Goal: Task Accomplishment & Management: Manage account settings

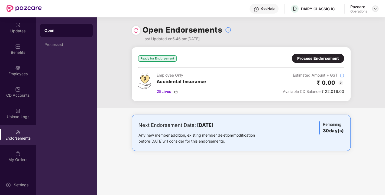
click at [375, 6] on div at bounding box center [375, 8] width 7 height 7
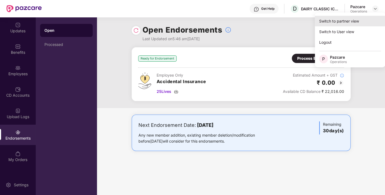
click at [351, 22] on div "Switch to partner view" at bounding box center [350, 21] width 70 height 11
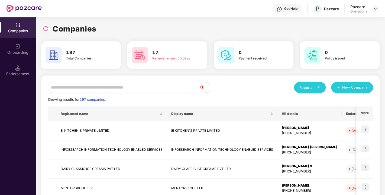
click at [163, 86] on input "text" at bounding box center [123, 87] width 151 height 11
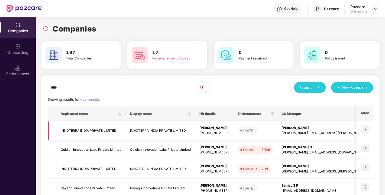
type input "****"
click at [86, 129] on td "INNOTERRA INDIA PRIVATE LIMITED" at bounding box center [90, 130] width 69 height 19
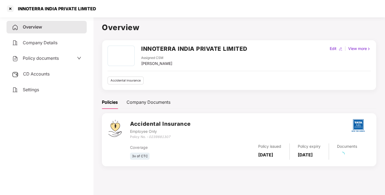
click at [37, 57] on span "Policy documents" at bounding box center [41, 57] width 36 height 5
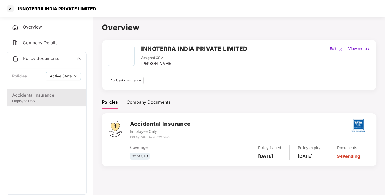
click at [30, 93] on div "Accidental Insurance" at bounding box center [46, 95] width 69 height 7
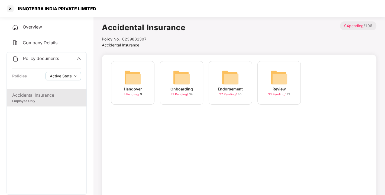
click at [221, 75] on div "Endorsement 27 Pending / 30" at bounding box center [230, 82] width 43 height 43
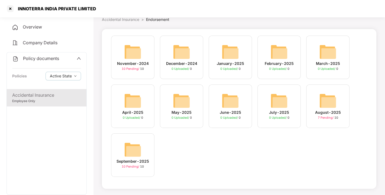
click at [135, 146] on img at bounding box center [132, 149] width 17 height 17
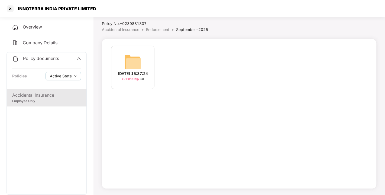
click at [133, 67] on img at bounding box center [132, 61] width 17 height 17
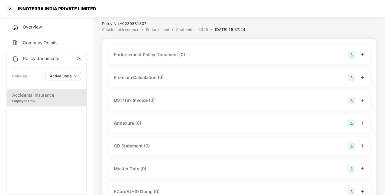
scroll to position [25, 0]
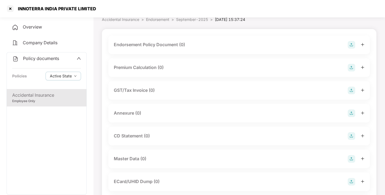
click at [349, 47] on img at bounding box center [352, 45] width 8 height 8
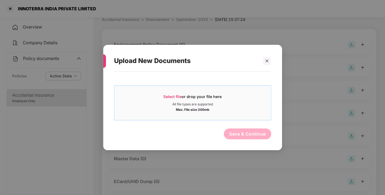
click at [171, 94] on span "Select file" at bounding box center [172, 96] width 18 height 5
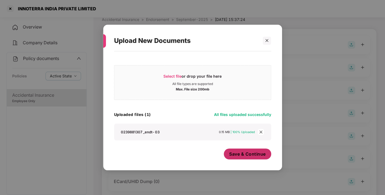
click at [247, 153] on span "Save & Continue" at bounding box center [247, 154] width 37 height 6
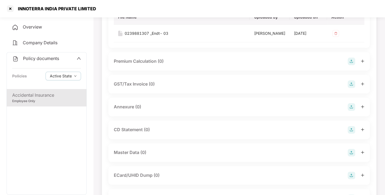
scroll to position [71, 0]
click at [350, 110] on img at bounding box center [352, 107] width 8 height 8
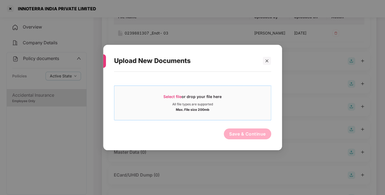
click at [170, 93] on span "Select file or drop your file here All file types are supported Max. File size …" at bounding box center [192, 103] width 157 height 26
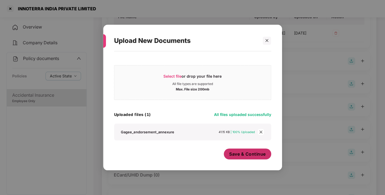
click at [252, 152] on span "Save & Continue" at bounding box center [247, 154] width 37 height 6
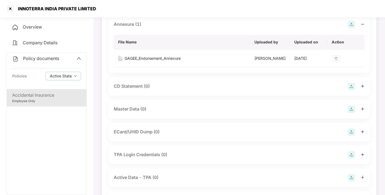
scroll to position [154, 0]
click at [351, 112] on img at bounding box center [352, 108] width 8 height 8
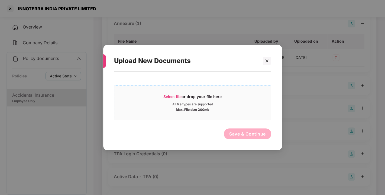
click at [167, 89] on div "Select file or drop your file here All file types are supported Max. File size …" at bounding box center [192, 102] width 157 height 35
click at [170, 92] on span "Select file or drop your file here All file types are supported Max. File size …" at bounding box center [192, 103] width 157 height 26
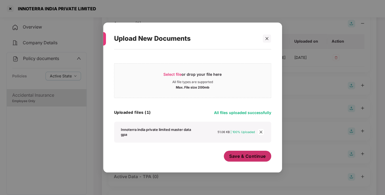
click at [243, 159] on button "Save & Continue" at bounding box center [247, 155] width 47 height 11
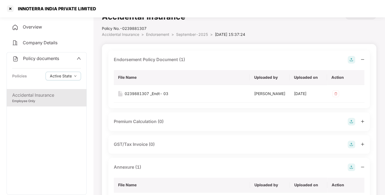
scroll to position [0, 0]
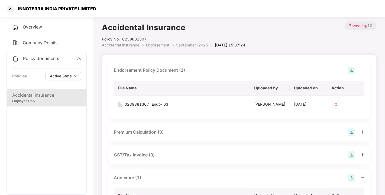
click at [155, 45] on span "Endorsement" at bounding box center [157, 45] width 23 height 5
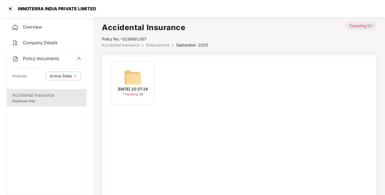
scroll to position [15, 0]
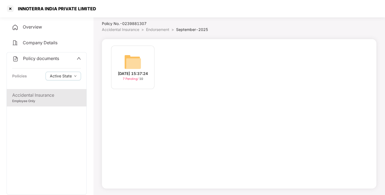
click at [158, 30] on span "Endorsement" at bounding box center [157, 29] width 23 height 5
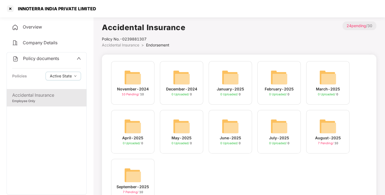
click at [49, 57] on span "Policy documents" at bounding box center [41, 58] width 36 height 5
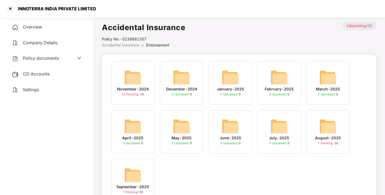
click at [41, 70] on div "CD Accounts" at bounding box center [47, 74] width 80 height 12
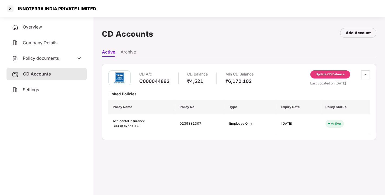
click at [328, 69] on div "CD A/c C000044892 CD Balance ₹4,521 Min CD Balance ₹6,170.102 Update CD Balance…" at bounding box center [239, 102] width 275 height 76
click at [320, 74] on div "Update CD Balance" at bounding box center [330, 74] width 29 height 5
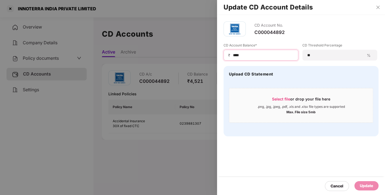
drag, startPoint x: 249, startPoint y: 56, endPoint x: 218, endPoint y: 55, distance: 31.4
click at [218, 55] on div "CD Account No. C000044892 CD Account Balance* ₹ **** CD Threshold Percentage **…" at bounding box center [301, 79] width 168 height 128
type input "****"
click at [370, 184] on div "Update" at bounding box center [366, 185] width 13 height 6
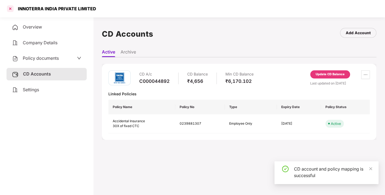
click at [12, 9] on div at bounding box center [10, 8] width 9 height 9
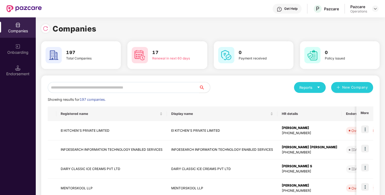
click at [95, 85] on input "text" at bounding box center [123, 87] width 151 height 11
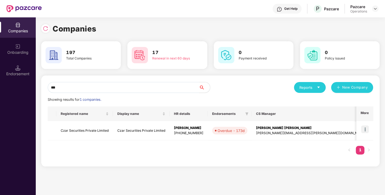
type input "***"
click at [78, 128] on td "Czar Securities Private Limited" at bounding box center [84, 130] width 57 height 19
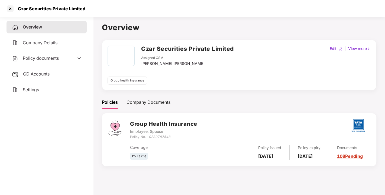
click at [32, 69] on div "CD Accounts" at bounding box center [47, 74] width 80 height 12
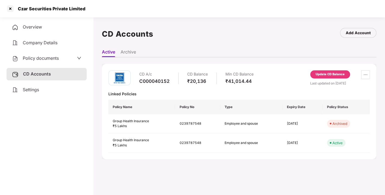
click at [39, 59] on span "Policy documents" at bounding box center [41, 57] width 36 height 5
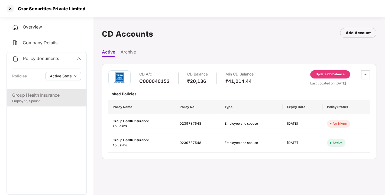
click at [36, 95] on div "Group Health Insurance" at bounding box center [46, 95] width 69 height 7
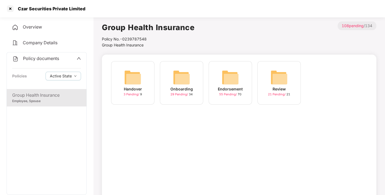
click at [226, 84] on img at bounding box center [230, 77] width 17 height 17
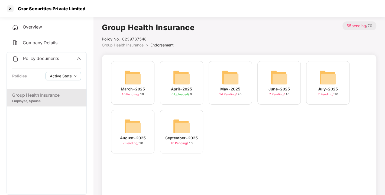
click at [180, 126] on img at bounding box center [181, 125] width 17 height 17
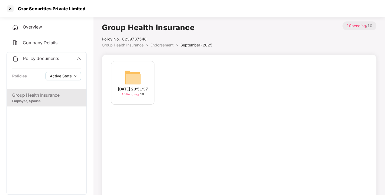
click at [131, 72] on img at bounding box center [132, 77] width 17 height 17
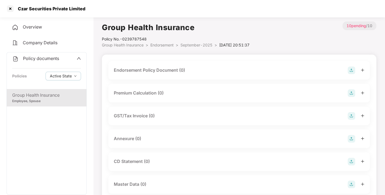
click at [350, 73] on img at bounding box center [352, 70] width 8 height 8
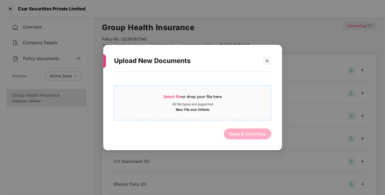
click at [187, 97] on div "Select file or drop your file here" at bounding box center [192, 98] width 58 height 8
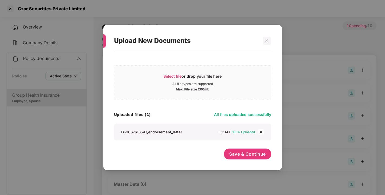
click at [234, 160] on div "Save & Continue" at bounding box center [247, 155] width 47 height 14
click at [245, 156] on span "Save & Continue" at bounding box center [247, 154] width 37 height 6
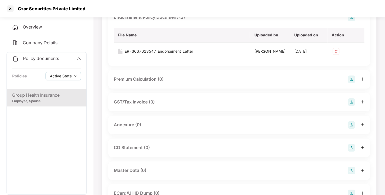
scroll to position [65, 0]
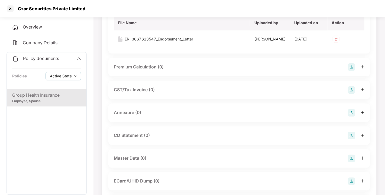
click at [350, 116] on img at bounding box center [352, 113] width 8 height 8
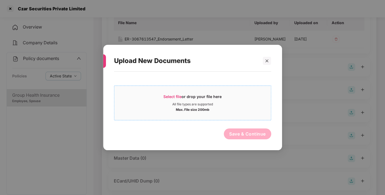
click at [179, 100] on div "Select file or drop your file here" at bounding box center [192, 98] width 58 height 8
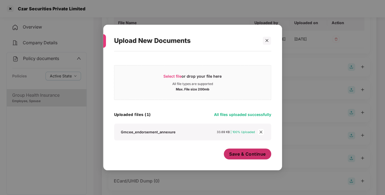
click at [241, 153] on span "Save & Continue" at bounding box center [247, 154] width 37 height 6
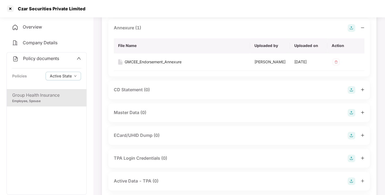
scroll to position [178, 0]
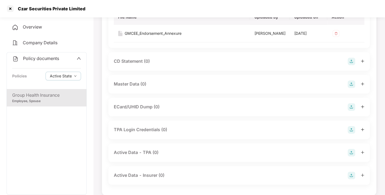
click at [351, 88] on img at bounding box center [352, 84] width 8 height 8
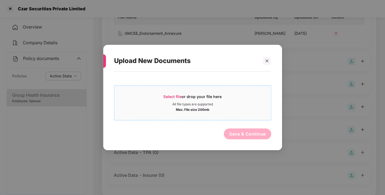
click at [168, 97] on span "Select file" at bounding box center [172, 96] width 18 height 5
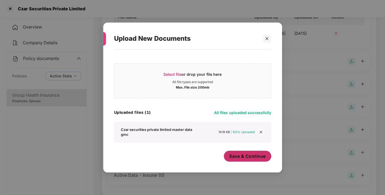
click at [243, 161] on div "Save & Continue" at bounding box center [247, 157] width 47 height 14
click at [236, 153] on span "Save & Continue" at bounding box center [247, 156] width 37 height 6
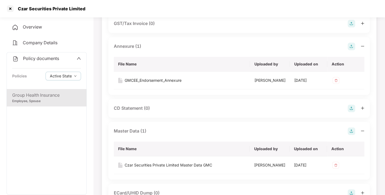
scroll to position [0, 0]
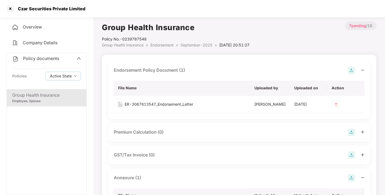
click at [162, 41] on div "Policy No.- 0239787548" at bounding box center [176, 39] width 148 height 6
click at [160, 43] on span "Endorsement" at bounding box center [161, 45] width 23 height 5
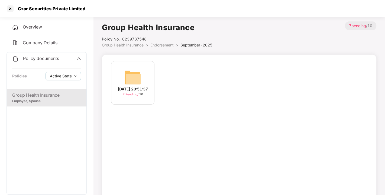
click at [160, 43] on span "Endorsement" at bounding box center [161, 45] width 23 height 5
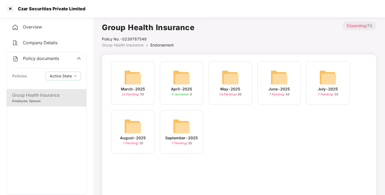
click at [44, 60] on span "Policy documents" at bounding box center [41, 58] width 36 height 5
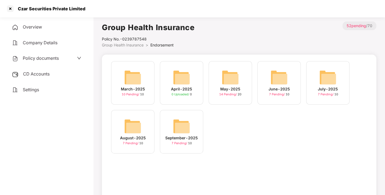
click at [51, 58] on span "Policy documents" at bounding box center [41, 57] width 36 height 5
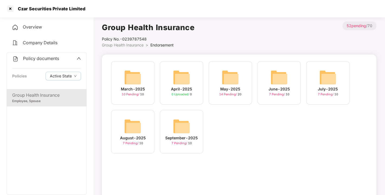
click at [51, 58] on span "Policy documents" at bounding box center [41, 58] width 36 height 5
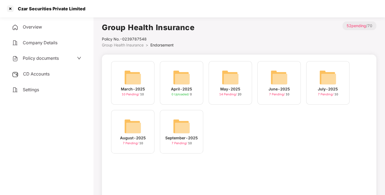
click at [158, 43] on span "Endorsement" at bounding box center [161, 45] width 23 height 5
click at [167, 50] on div "Group Health Insurance Policy No.- 0239787548 Group Health Insurance > Endorsem…" at bounding box center [239, 112] width 275 height 182
click at [159, 44] on span "Endorsement" at bounding box center [161, 45] width 23 height 5
click at [43, 59] on span "Policy documents" at bounding box center [41, 57] width 36 height 5
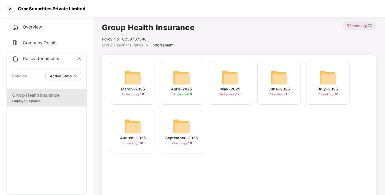
click at [37, 59] on span "Policy documents" at bounding box center [41, 58] width 36 height 5
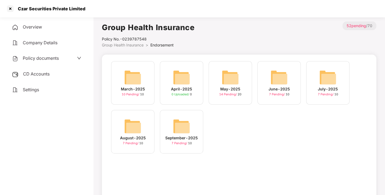
click at [33, 73] on span "CD Accounts" at bounding box center [36, 73] width 27 height 5
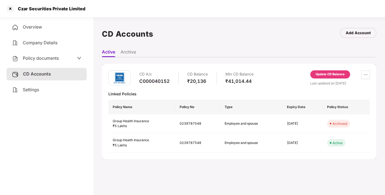
click at [331, 72] on div "Update CD Balance" at bounding box center [330, 74] width 29 height 5
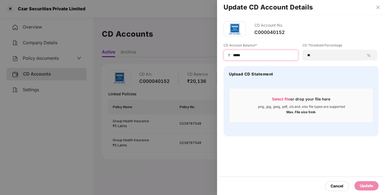
drag, startPoint x: 251, startPoint y: 55, endPoint x: 185, endPoint y: 51, distance: 65.4
click at [185, 51] on div "Update CD Account Details CD Account No. C000040152 CD Account Balance* ₹ *****…" at bounding box center [192, 97] width 385 height 195
type input "*****"
click at [361, 182] on div "Update" at bounding box center [366, 185] width 13 height 6
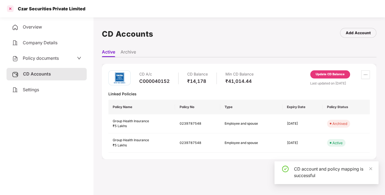
click at [7, 7] on div at bounding box center [10, 8] width 9 height 9
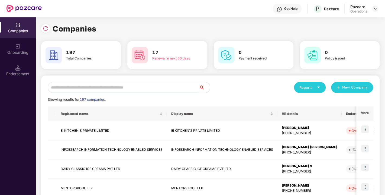
click at [127, 92] on input "text" at bounding box center [123, 87] width 151 height 11
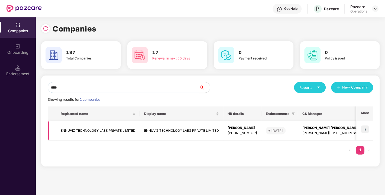
type input "****"
click at [84, 131] on td "ENNUVIZ TECHNOLOGY LABS PRIVATE LIMITED" at bounding box center [97, 130] width 83 height 19
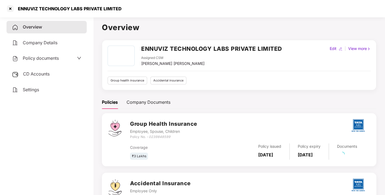
click at [33, 57] on span "Policy documents" at bounding box center [41, 57] width 36 height 5
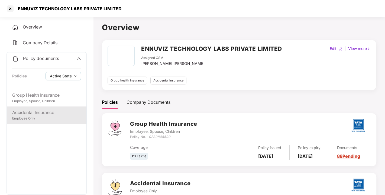
click at [39, 107] on div "Accidental Insurance Employee Only" at bounding box center [47, 114] width 80 height 17
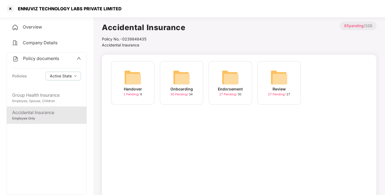
click at [242, 83] on div "Endorsement 27 Pending / 30" at bounding box center [230, 82] width 43 height 43
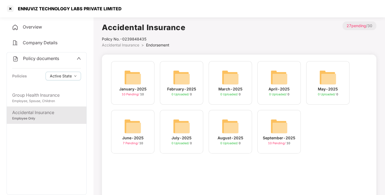
click at [284, 123] on img at bounding box center [278, 125] width 17 height 17
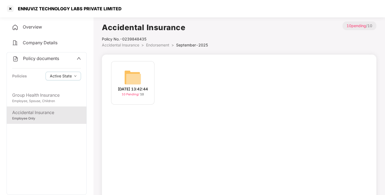
click at [150, 68] on div "[DATE] 13:42:44 10 Pending / 10" at bounding box center [132, 82] width 43 height 43
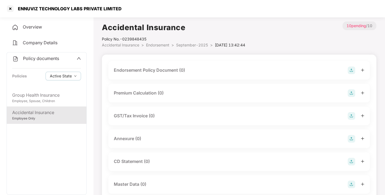
click at [351, 72] on img at bounding box center [352, 70] width 8 height 8
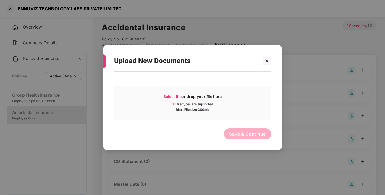
click at [179, 92] on span "Select file or drop your file here All file types are supported Max. File size …" at bounding box center [192, 103] width 157 height 26
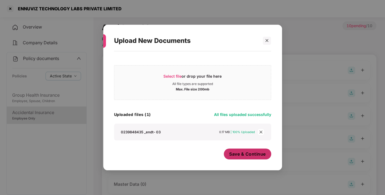
click at [256, 159] on button "Save & Continue" at bounding box center [247, 153] width 47 height 11
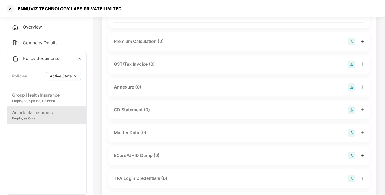
scroll to position [92, 0]
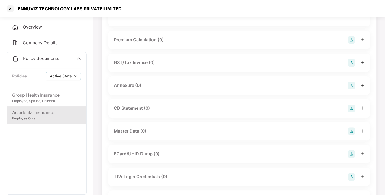
click at [351, 89] on img at bounding box center [352, 86] width 8 height 8
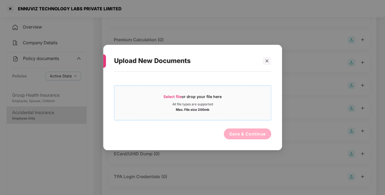
click at [169, 97] on span "Select file" at bounding box center [172, 96] width 18 height 5
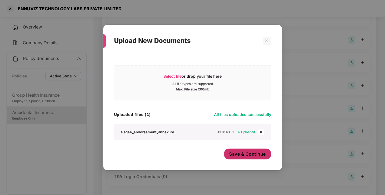
click at [248, 151] on span "Save & Continue" at bounding box center [247, 154] width 37 height 6
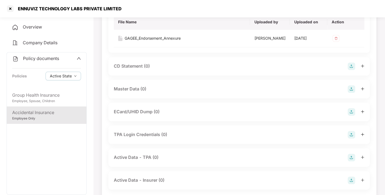
scroll to position [175, 0]
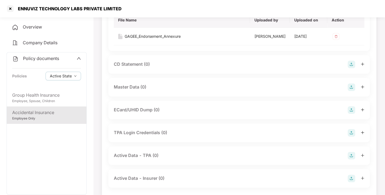
click at [351, 91] on img at bounding box center [352, 87] width 8 height 8
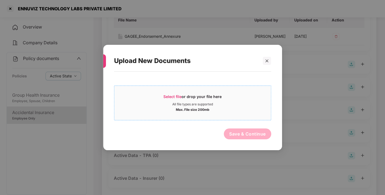
click at [177, 98] on span "Select file" at bounding box center [172, 96] width 18 height 5
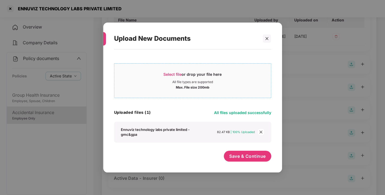
click at [134, 128] on div "Ennuviz technology labs private limited - gmc&gpa" at bounding box center [158, 132] width 74 height 10
click at [259, 132] on span "close" at bounding box center [261, 132] width 6 height 6
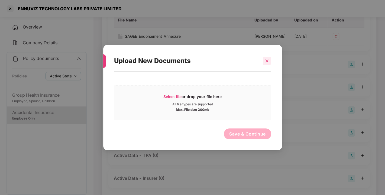
click at [267, 62] on icon "close" at bounding box center [267, 61] width 4 height 4
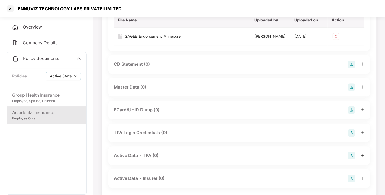
click at [350, 91] on img at bounding box center [352, 87] width 8 height 8
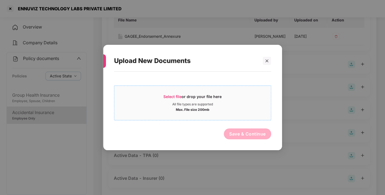
click at [168, 92] on span "Select file or drop your file here All file types are supported Max. File size …" at bounding box center [192, 103] width 157 height 26
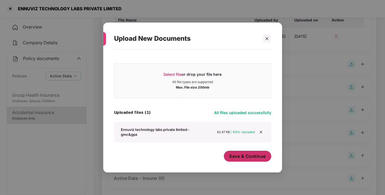
click at [256, 157] on span "Save & Continue" at bounding box center [247, 156] width 37 height 6
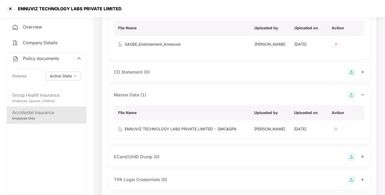
scroll to position [0, 0]
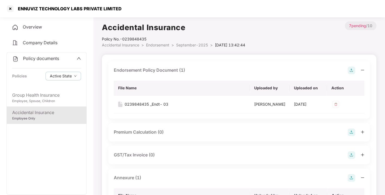
click at [155, 42] on li "Endorsement >" at bounding box center [161, 45] width 30 height 6
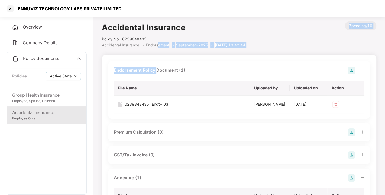
drag, startPoint x: 158, startPoint y: 49, endPoint x: 158, endPoint y: 46, distance: 2.7
click at [158, 46] on span "Endorsement" at bounding box center [157, 45] width 23 height 5
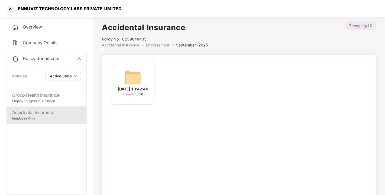
click at [155, 44] on span "Endorsement" at bounding box center [157, 45] width 23 height 5
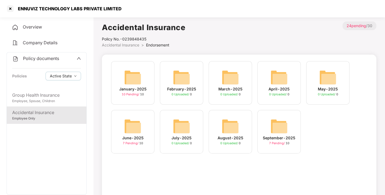
click at [43, 56] on span "Policy documents" at bounding box center [41, 58] width 36 height 5
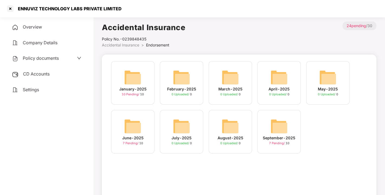
click at [49, 56] on span "Policy documents" at bounding box center [41, 57] width 36 height 5
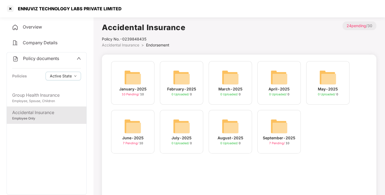
click at [39, 114] on div "Accidental Insurance" at bounding box center [46, 112] width 69 height 7
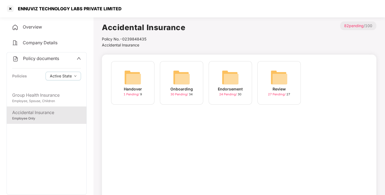
click at [227, 76] on img at bounding box center [230, 77] width 17 height 17
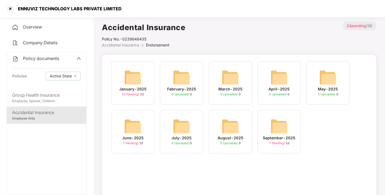
click at [154, 44] on span "Endorsement" at bounding box center [157, 45] width 23 height 5
click at [43, 57] on span "Policy documents" at bounding box center [41, 58] width 36 height 5
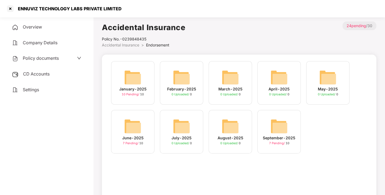
click at [36, 76] on div "CD Accounts" at bounding box center [47, 74] width 80 height 12
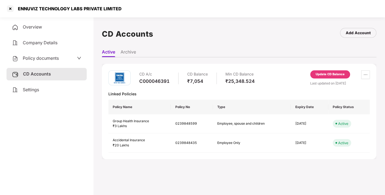
click at [34, 59] on span "Policy documents" at bounding box center [41, 57] width 36 height 5
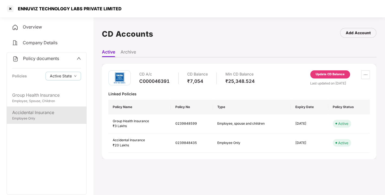
click at [37, 111] on div "Accidental Insurance" at bounding box center [46, 112] width 69 height 7
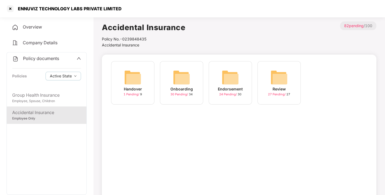
click at [238, 72] on img at bounding box center [230, 77] width 17 height 17
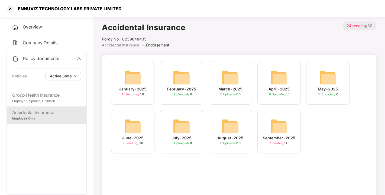
click at [26, 59] on span "Policy documents" at bounding box center [41, 58] width 36 height 5
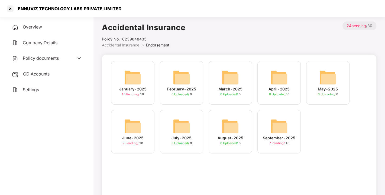
click at [36, 76] on div "CD Accounts" at bounding box center [47, 74] width 80 height 12
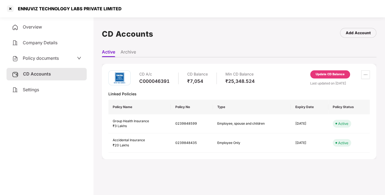
click at [332, 74] on div "Update CD Balance" at bounding box center [330, 74] width 29 height 5
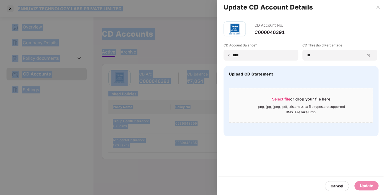
click at [332, 74] on div "Update CD Account Details CD Account No. C000046391 CD Account Balance* ₹ **** …" at bounding box center [192, 97] width 385 height 195
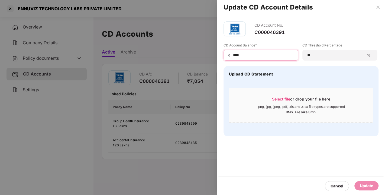
drag, startPoint x: 259, startPoint y: 55, endPoint x: 214, endPoint y: 55, distance: 44.7
click at [214, 55] on div "Update CD Account Details CD Account No. C000046391 CD Account Balance* ₹ **** …" at bounding box center [192, 97] width 385 height 195
type input "****"
click at [358, 184] on div "Update" at bounding box center [366, 185] width 24 height 9
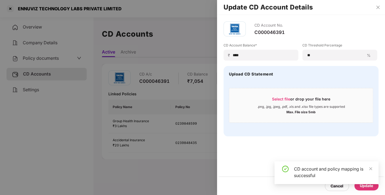
click at [341, 167] on div "CD account and policy mapping is successful" at bounding box center [333, 171] width 78 height 13
drag, startPoint x: 320, startPoint y: 150, endPoint x: 331, endPoint y: 150, distance: 10.3
click at [331, 150] on div "CD Account No. C000046391 CD Account Balance* ₹ **** CD Threshold Percentage **…" at bounding box center [301, 105] width 168 height 180
drag, startPoint x: 331, startPoint y: 150, endPoint x: 340, endPoint y: 149, distance: 9.9
click at [340, 149] on div "CD Account No. C000046391 CD Account Balance* ₹ **** CD Threshold Percentage **…" at bounding box center [301, 105] width 168 height 180
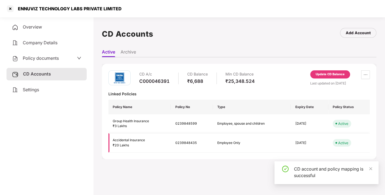
drag, startPoint x: 322, startPoint y: 146, endPoint x: 326, endPoint y: 146, distance: 3.8
click at [326, 146] on td "[DATE]" at bounding box center [310, 142] width 38 height 19
click at [266, 71] on div "CD A/c C000046391 CD Balance ₹6,688 Min CD Balance ₹25,348.524 Update CD Balanc…" at bounding box center [239, 77] width 262 height 15
drag, startPoint x: 266, startPoint y: 71, endPoint x: 293, endPoint y: 77, distance: 27.9
click at [293, 77] on div "CD A/c C000046391 CD Balance ₹6,688 Min CD Balance ₹25,348.524 Update CD Balanc…" at bounding box center [239, 77] width 262 height 15
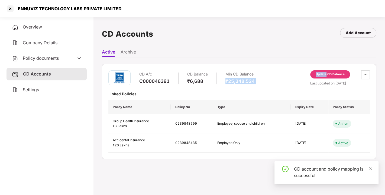
click at [325, 79] on div "Update CD Balance" at bounding box center [330, 75] width 40 height 10
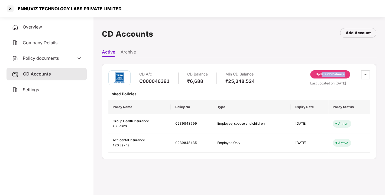
drag, startPoint x: 283, startPoint y: 83, endPoint x: 325, endPoint y: 77, distance: 42.3
click at [325, 77] on div "CD A/c C000046391 CD Balance ₹6,688 Min CD Balance ₹25,348.524 Update CD Balanc…" at bounding box center [239, 77] width 262 height 15
click at [325, 77] on div "Update CD Balance" at bounding box center [330, 74] width 40 height 8
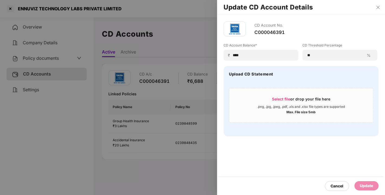
click at [260, 141] on div "CD Account No. C000046391 CD Account Balance* ₹ **** CD Threshold Percentage **…" at bounding box center [301, 79] width 168 height 128
click at [251, 141] on div "CD Account No. C000046391 CD Account Balance* ₹ **** CD Threshold Percentage **…" at bounding box center [301, 79] width 168 height 128
click at [332, 186] on div "Cancel" at bounding box center [337, 186] width 13 height 6
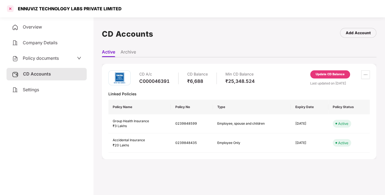
click at [6, 6] on div at bounding box center [10, 8] width 9 height 9
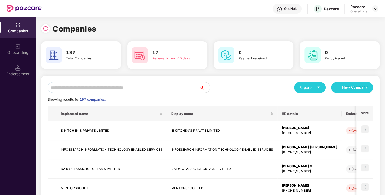
click at [80, 86] on input "text" at bounding box center [123, 87] width 151 height 11
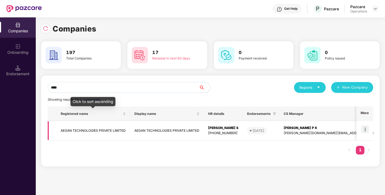
type input "****"
click at [82, 130] on td "AEGAN TECHNOLOGIES PRIVATE LIMITED" at bounding box center [93, 130] width 74 height 19
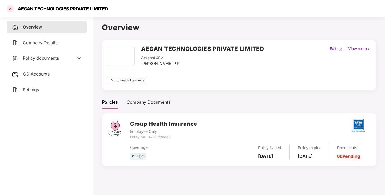
click at [11, 9] on div at bounding box center [10, 8] width 9 height 9
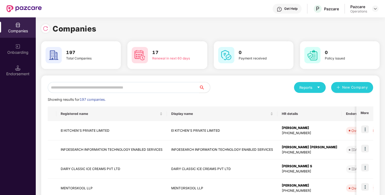
click at [113, 90] on input "text" at bounding box center [123, 87] width 151 height 11
click at [91, 86] on input "text" at bounding box center [123, 87] width 151 height 11
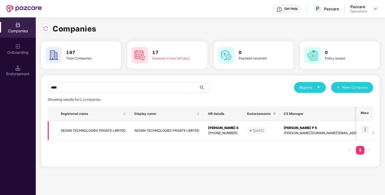
type input "****"
click at [86, 133] on td "AEGAN TECHNOLOGIES PRIVATE LIMITED" at bounding box center [93, 130] width 74 height 19
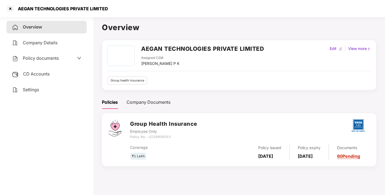
click at [34, 56] on span "Policy documents" at bounding box center [41, 57] width 36 height 5
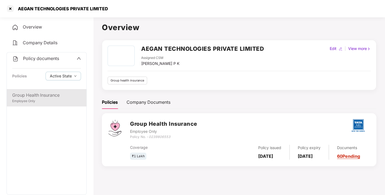
click at [37, 90] on div "Group Health Insurance Employee Only" at bounding box center [47, 97] width 80 height 17
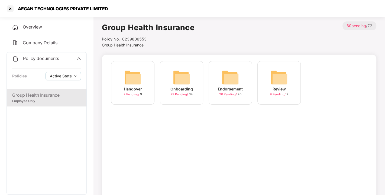
click at [234, 70] on img at bounding box center [230, 77] width 17 height 17
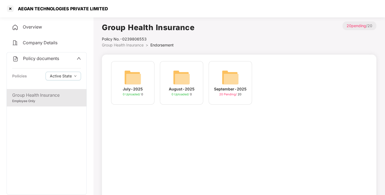
click at [224, 81] on img at bounding box center [230, 77] width 17 height 17
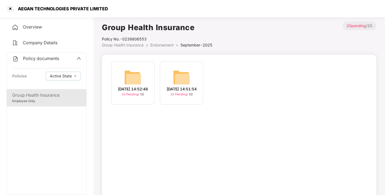
click at [176, 70] on img at bounding box center [181, 77] width 17 height 17
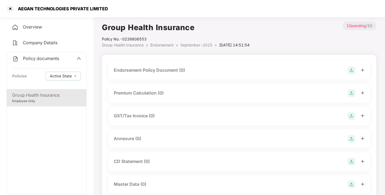
click at [350, 73] on img at bounding box center [352, 70] width 8 height 8
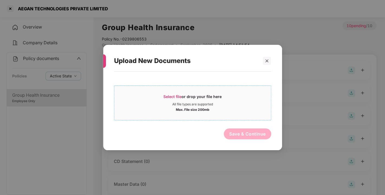
click at [176, 94] on span "Select file" at bounding box center [172, 96] width 18 height 5
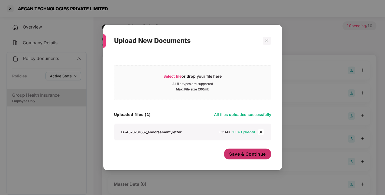
click at [241, 156] on span "Save & Continue" at bounding box center [247, 154] width 37 height 6
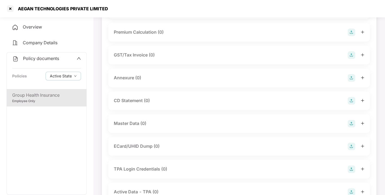
scroll to position [100, 0]
click at [351, 81] on img at bounding box center [352, 77] width 8 height 8
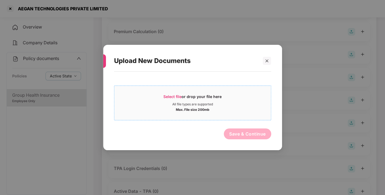
click at [175, 94] on span "Select file" at bounding box center [172, 96] width 18 height 5
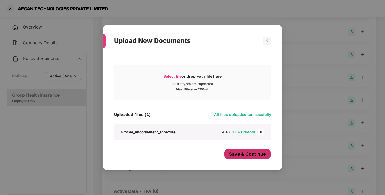
click at [259, 153] on span "Save & Continue" at bounding box center [247, 154] width 37 height 6
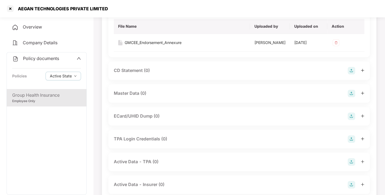
scroll to position [169, 0]
click at [353, 96] on img at bounding box center [352, 93] width 8 height 8
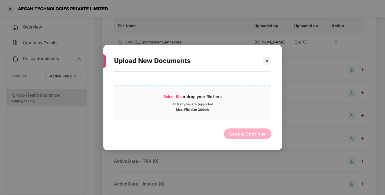
click at [170, 96] on span "Select file" at bounding box center [172, 96] width 18 height 5
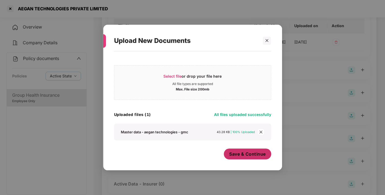
click at [258, 152] on span "Save & Continue" at bounding box center [247, 154] width 37 height 6
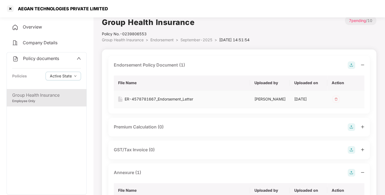
scroll to position [0, 0]
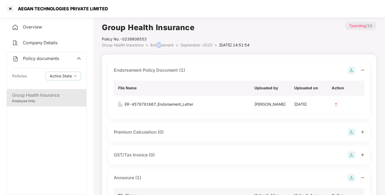
drag, startPoint x: 157, startPoint y: 42, endPoint x: 162, endPoint y: 43, distance: 4.5
click at [162, 43] on li "Endorsement >" at bounding box center [165, 45] width 30 height 6
click at [162, 43] on span "Endorsement" at bounding box center [161, 45] width 23 height 5
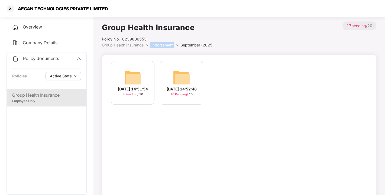
click at [162, 43] on span "Endorsement" at bounding box center [161, 45] width 23 height 5
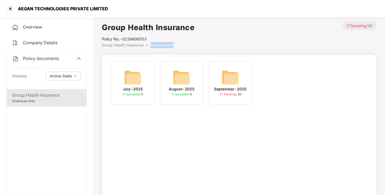
click at [231, 74] on img at bounding box center [230, 77] width 17 height 17
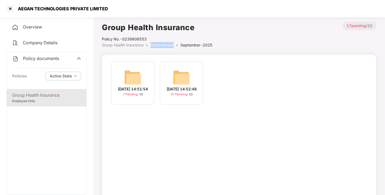
click at [182, 73] on img at bounding box center [181, 77] width 17 height 17
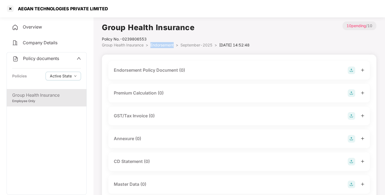
click at [355, 72] on img at bounding box center [352, 70] width 8 height 8
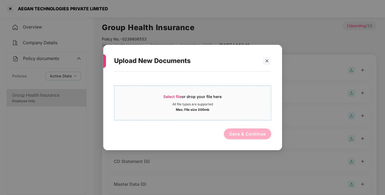
click at [173, 96] on span "Select file" at bounding box center [172, 96] width 18 height 5
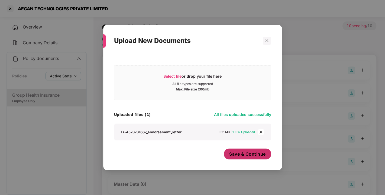
click at [240, 156] on span "Save & Continue" at bounding box center [247, 154] width 37 height 6
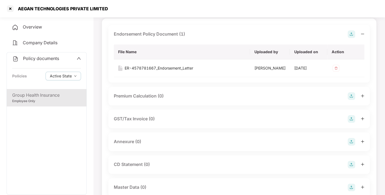
scroll to position [68, 0]
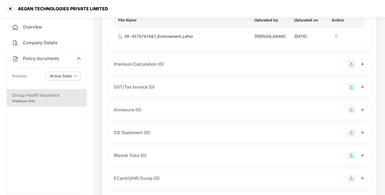
click at [350, 114] on img at bounding box center [352, 110] width 8 height 8
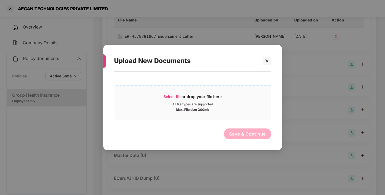
click at [174, 96] on span "Select file" at bounding box center [172, 96] width 18 height 5
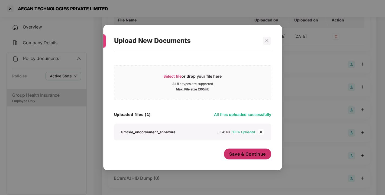
click at [239, 153] on span "Save & Continue" at bounding box center [247, 154] width 37 height 6
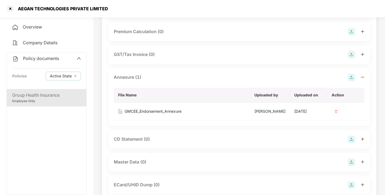
scroll to position [0, 0]
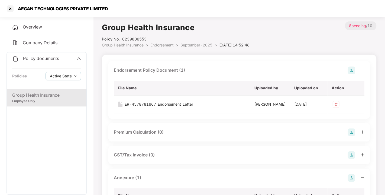
click at [162, 43] on span "Endorsement" at bounding box center [161, 45] width 23 height 5
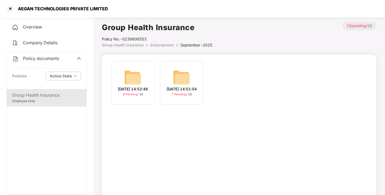
click at [162, 43] on span "Endorsement" at bounding box center [161, 45] width 23 height 5
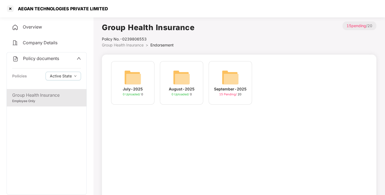
drag, startPoint x: 42, startPoint y: 54, endPoint x: 42, endPoint y: 57, distance: 3.3
click at [42, 57] on div "Policy documents Policies Active State" at bounding box center [47, 70] width 80 height 37
click at [42, 57] on span "Policy documents" at bounding box center [41, 58] width 36 height 5
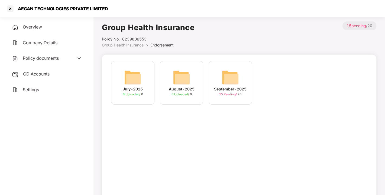
click at [38, 73] on span "CD Accounts" at bounding box center [36, 73] width 27 height 5
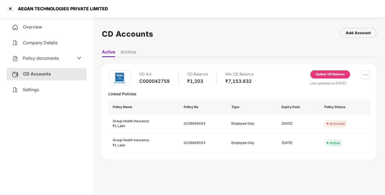
click at [329, 76] on div "Update CD Balance" at bounding box center [330, 74] width 29 height 5
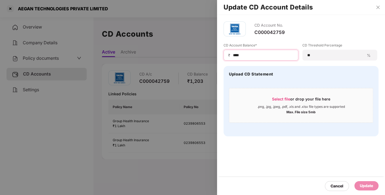
drag, startPoint x: 252, startPoint y: 56, endPoint x: 163, endPoint y: 64, distance: 89.0
click at [163, 64] on div "Update CD Account Details CD Account No. C000042759 CD Account Balance* ₹ **** …" at bounding box center [192, 97] width 385 height 195
type input "****"
click at [369, 185] on div "Update" at bounding box center [366, 185] width 13 height 6
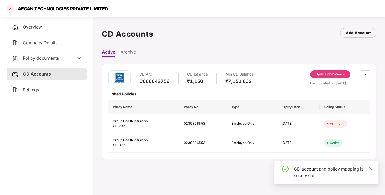
click at [9, 10] on div at bounding box center [10, 8] width 9 height 9
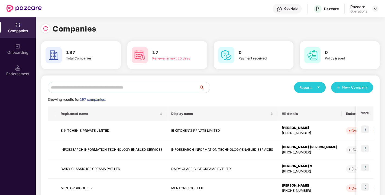
click at [122, 82] on input "text" at bounding box center [123, 87] width 151 height 11
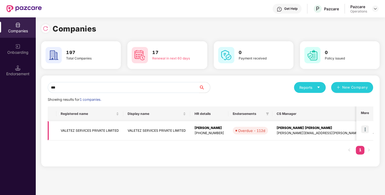
type input "***"
click at [92, 127] on td "VALETEZ SERVICES PRIVATE LIMITED" at bounding box center [89, 130] width 67 height 19
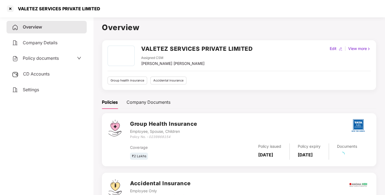
click at [46, 59] on span "Policy documents" at bounding box center [41, 57] width 36 height 5
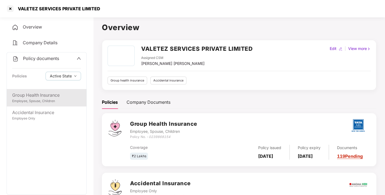
click at [38, 99] on div "Employee, Spouse, Children" at bounding box center [46, 100] width 69 height 5
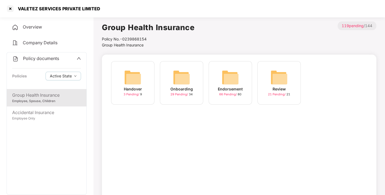
click at [222, 73] on img at bounding box center [230, 77] width 17 height 17
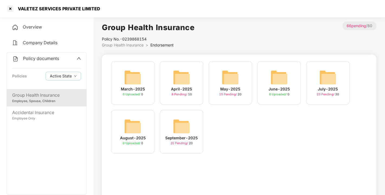
click at [183, 126] on img at bounding box center [181, 125] width 17 height 17
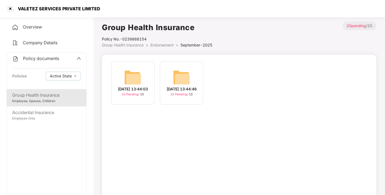
click at [192, 71] on div "[DATE] 13:44:46 10 Pending / 10" at bounding box center [181, 82] width 43 height 43
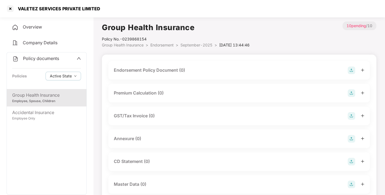
click at [348, 70] on img at bounding box center [352, 70] width 8 height 8
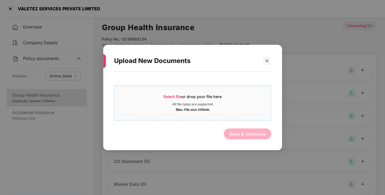
click at [179, 94] on span "Select file" at bounding box center [172, 96] width 18 height 5
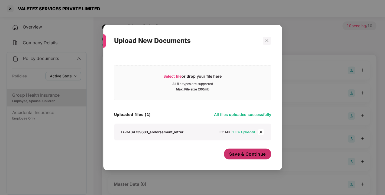
click at [245, 156] on span "Save & Continue" at bounding box center [247, 154] width 37 height 6
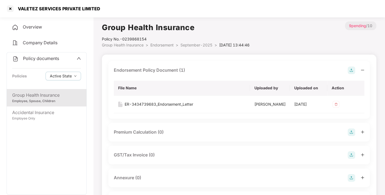
click at [351, 72] on img at bounding box center [352, 70] width 8 height 8
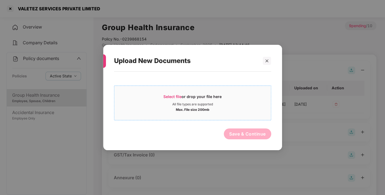
click at [173, 94] on span "Select file" at bounding box center [172, 96] width 18 height 5
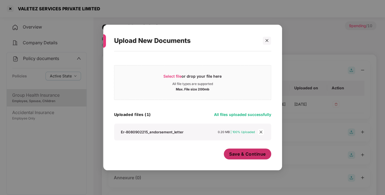
click at [243, 149] on button "Save & Continue" at bounding box center [247, 153] width 47 height 11
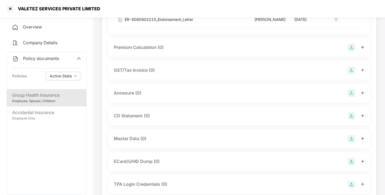
scroll to position [102, 0]
click at [348, 97] on img at bounding box center [352, 93] width 8 height 8
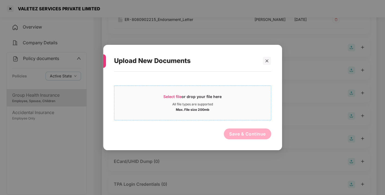
click at [171, 97] on span "Select file" at bounding box center [172, 96] width 18 height 5
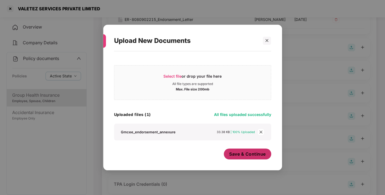
click at [257, 156] on span "Save & Continue" at bounding box center [247, 154] width 37 height 6
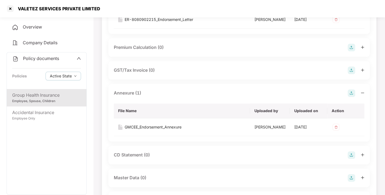
click at [348, 97] on img at bounding box center [352, 93] width 8 height 8
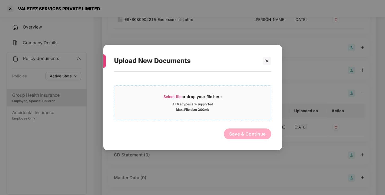
click at [176, 95] on span "Select file" at bounding box center [172, 96] width 18 height 5
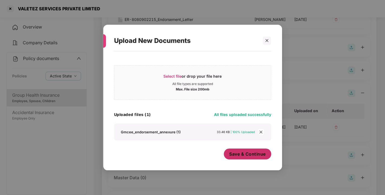
click at [250, 152] on span "Save & Continue" at bounding box center [247, 154] width 37 height 6
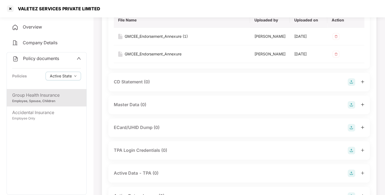
scroll to position [226, 0]
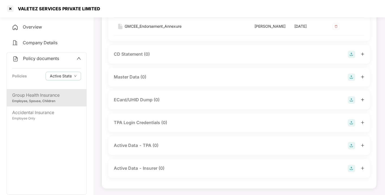
click at [352, 81] on img at bounding box center [352, 77] width 8 height 8
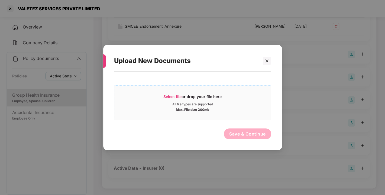
click at [171, 96] on span "Select file" at bounding box center [172, 96] width 18 height 5
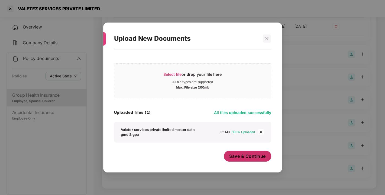
click at [243, 157] on span "Save & Continue" at bounding box center [247, 156] width 37 height 6
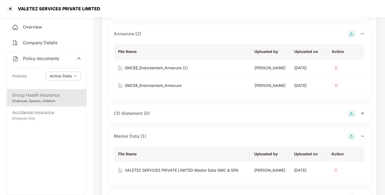
scroll to position [0, 0]
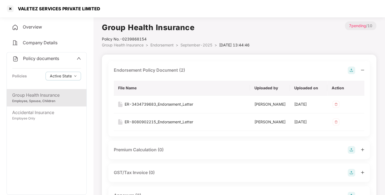
click at [164, 43] on span "Endorsement" at bounding box center [161, 45] width 23 height 5
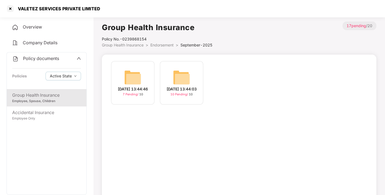
click at [173, 79] on img at bounding box center [181, 77] width 17 height 17
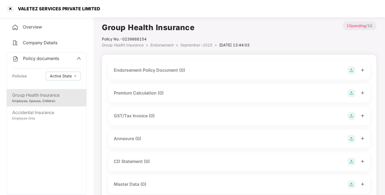
click at [351, 69] on img at bounding box center [352, 70] width 8 height 8
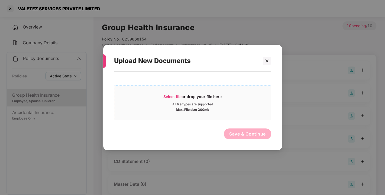
click at [179, 95] on span "Select file" at bounding box center [172, 96] width 18 height 5
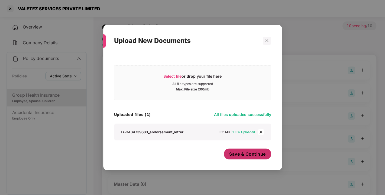
click at [258, 156] on span "Save & Continue" at bounding box center [247, 154] width 37 height 6
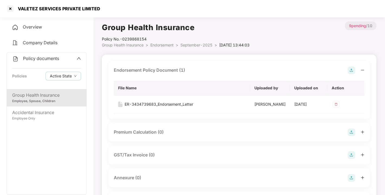
click at [352, 72] on img at bounding box center [352, 70] width 8 height 8
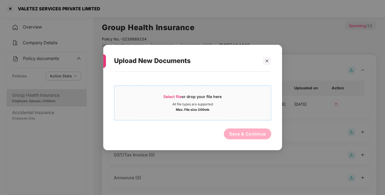
click at [174, 93] on span "Select file or drop your file here All file types are supported Max. File size …" at bounding box center [192, 103] width 157 height 26
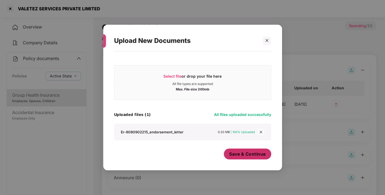
click at [258, 156] on span "Save & Continue" at bounding box center [247, 154] width 37 height 6
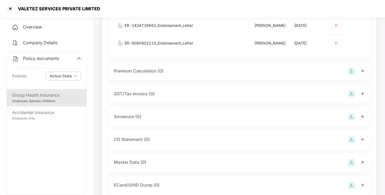
scroll to position [79, 0]
click at [350, 120] on img at bounding box center [352, 116] width 8 height 8
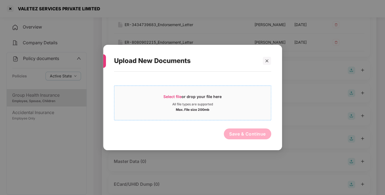
click at [176, 93] on span "Select file or drop your file here All file types are supported Max. File size …" at bounding box center [192, 103] width 157 height 26
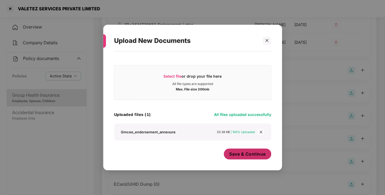
click at [231, 157] on button "Save & Continue" at bounding box center [247, 153] width 47 height 11
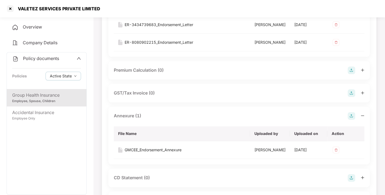
click at [350, 120] on img at bounding box center [352, 116] width 8 height 8
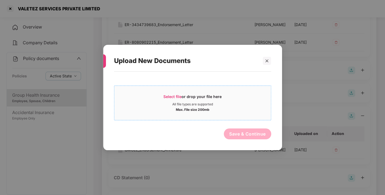
click at [165, 100] on div "Select file or drop your file here" at bounding box center [192, 98] width 58 height 8
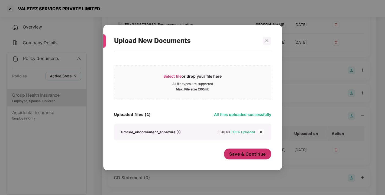
click at [256, 152] on span "Save & Continue" at bounding box center [247, 154] width 37 height 6
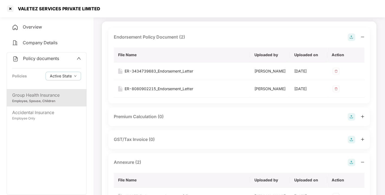
scroll to position [0, 0]
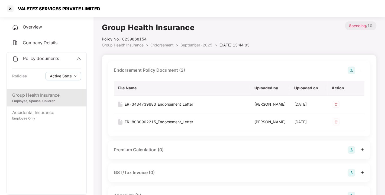
click at [160, 44] on span "Endorsement" at bounding box center [161, 45] width 23 height 5
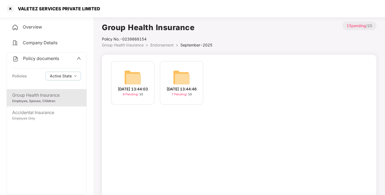
click at [160, 44] on span "Endorsement" at bounding box center [161, 45] width 23 height 5
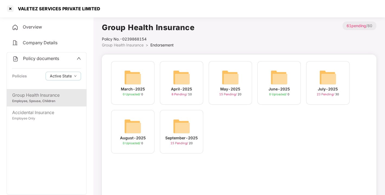
click at [158, 45] on span "Endorsement" at bounding box center [161, 45] width 23 height 5
click at [175, 127] on img at bounding box center [181, 125] width 17 height 17
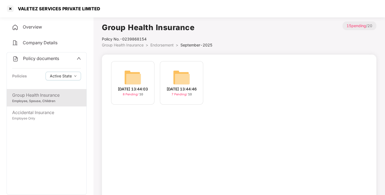
click at [159, 46] on span "Endorsement" at bounding box center [161, 45] width 23 height 5
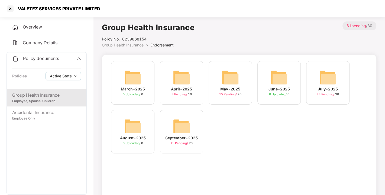
click at [40, 59] on span "Policy documents" at bounding box center [41, 58] width 36 height 5
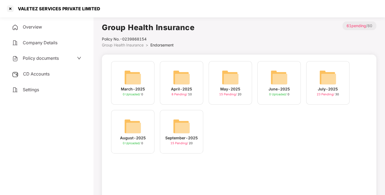
click at [42, 72] on span "CD Accounts" at bounding box center [36, 73] width 27 height 5
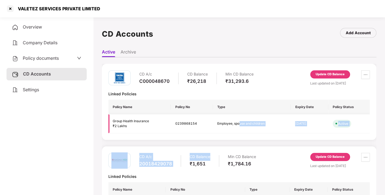
drag, startPoint x: 215, startPoint y: 141, endPoint x: 238, endPoint y: 122, distance: 29.0
click at [238, 122] on div "CD A/c C000048670 CD Balance ₹26,218 Min CD Balance ₹31,293.6 Update CD Balance…" at bounding box center [239, 130] width 275 height 132
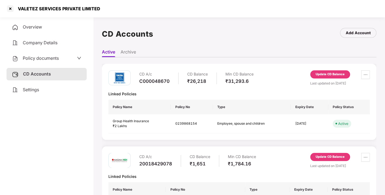
click at [246, 105] on th "Type" at bounding box center [252, 106] width 78 height 15
click at [327, 75] on div "Update CD Balance" at bounding box center [330, 74] width 29 height 5
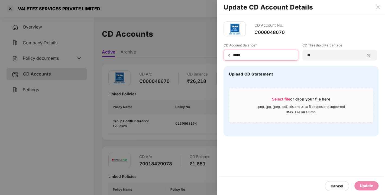
drag, startPoint x: 260, startPoint y: 56, endPoint x: 208, endPoint y: 61, distance: 52.5
click at [208, 61] on div "Update CD Account Details CD Account No. C000048670 CD Account Balance* ₹ *****…" at bounding box center [192, 97] width 385 height 195
type input "****"
click at [365, 185] on div "Update" at bounding box center [366, 185] width 13 height 6
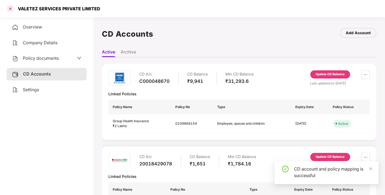
click at [9, 7] on div at bounding box center [10, 8] width 9 height 9
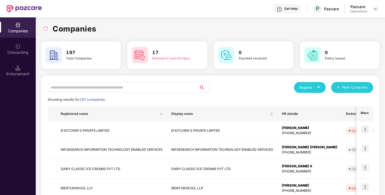
click at [109, 89] on input "text" at bounding box center [123, 87] width 151 height 11
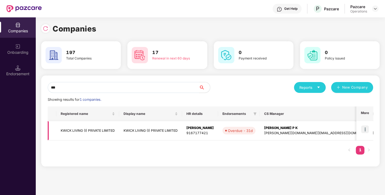
type input "***"
click at [84, 132] on td "KWICK LIVING (I) PRIVATE LIMITED" at bounding box center [87, 130] width 63 height 19
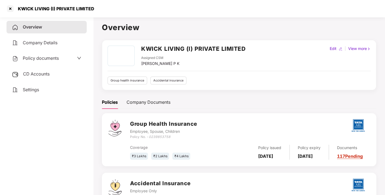
click at [36, 55] on span "Policy documents" at bounding box center [41, 57] width 36 height 5
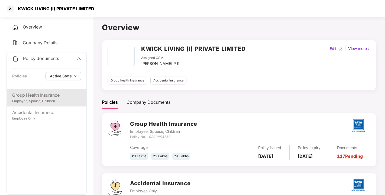
click at [39, 104] on div "Group Health Insurance Employee, Spouse, Children" at bounding box center [47, 97] width 80 height 17
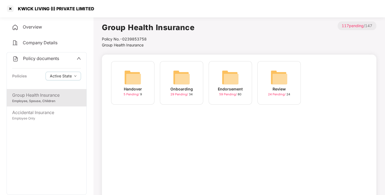
click at [228, 73] on img at bounding box center [230, 77] width 17 height 17
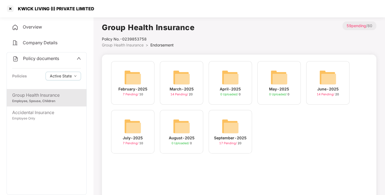
click at [236, 124] on img at bounding box center [230, 125] width 17 height 17
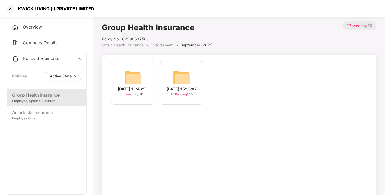
click at [180, 75] on img at bounding box center [181, 77] width 17 height 17
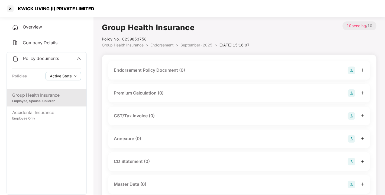
click at [350, 70] on img at bounding box center [352, 70] width 8 height 8
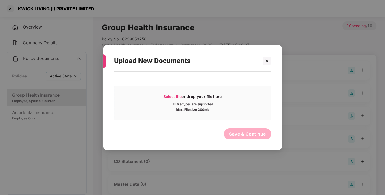
click at [169, 92] on span "Select file or drop your file here All file types are supported Max. File size …" at bounding box center [192, 103] width 157 height 26
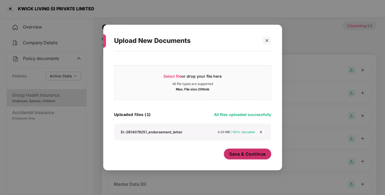
click at [247, 155] on span "Save & Continue" at bounding box center [247, 154] width 37 height 6
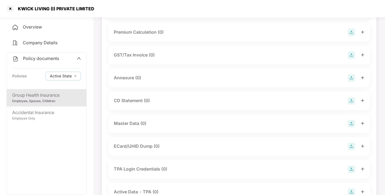
scroll to position [102, 0]
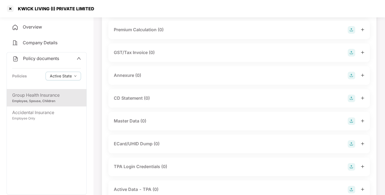
click at [351, 79] on img at bounding box center [352, 76] width 8 height 8
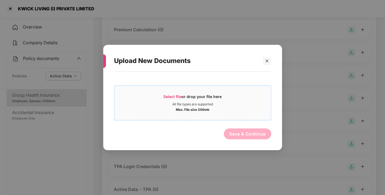
click at [173, 96] on span "Select file" at bounding box center [172, 96] width 18 height 5
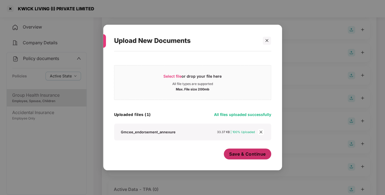
click at [242, 153] on span "Save & Continue" at bounding box center [247, 154] width 37 height 6
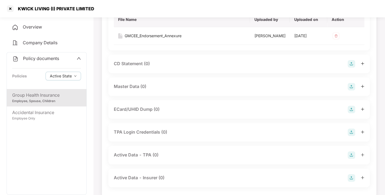
scroll to position [198, 0]
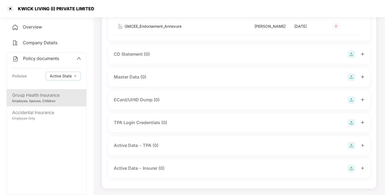
click at [352, 81] on img at bounding box center [352, 77] width 8 height 8
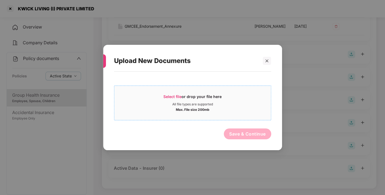
click at [184, 92] on span "Select file or drop your file here All file types are supported Max. File size …" at bounding box center [192, 103] width 157 height 26
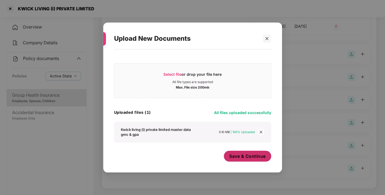
drag, startPoint x: 243, startPoint y: 149, endPoint x: 246, endPoint y: 153, distance: 5.2
click at [246, 153] on div "Select file or drop your file here All file types are supported Max. File size …" at bounding box center [192, 108] width 157 height 112
click at [246, 153] on span "Save & Continue" at bounding box center [247, 156] width 37 height 6
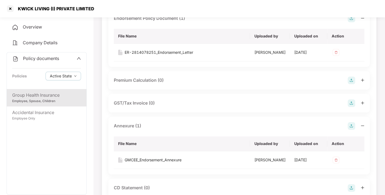
scroll to position [0, 0]
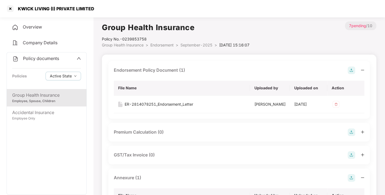
click at [156, 43] on span "Endorsement" at bounding box center [161, 45] width 23 height 5
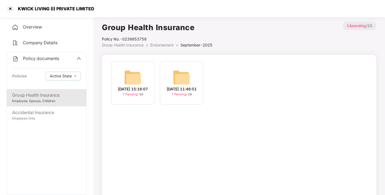
click at [156, 43] on span "Endorsement" at bounding box center [161, 45] width 23 height 5
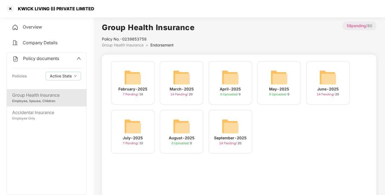
click at [40, 60] on span "Policy documents" at bounding box center [41, 58] width 36 height 5
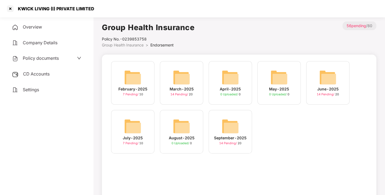
click at [41, 71] on span "CD Accounts" at bounding box center [36, 73] width 27 height 5
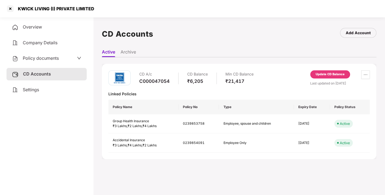
click at [330, 76] on div "Update CD Balance" at bounding box center [330, 74] width 40 height 8
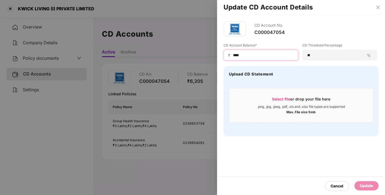
drag, startPoint x: 251, startPoint y: 56, endPoint x: 204, endPoint y: 57, distance: 46.4
click at [204, 57] on div "Update CD Account Details CD Account No. C000047054 CD Account Balance* ₹ **** …" at bounding box center [192, 97] width 385 height 195
type input "*****"
click at [362, 189] on div "Update" at bounding box center [366, 185] width 24 height 9
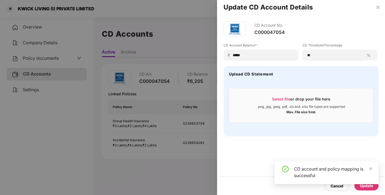
click at [315, 160] on div "CD Account No. C000047054 CD Account Balance* ₹ ***** CD Threshold Percentage *…" at bounding box center [301, 105] width 168 height 180
drag, startPoint x: 316, startPoint y: 160, endPoint x: 328, endPoint y: 149, distance: 16.2
click at [328, 149] on div "CD Account No. C000047054 CD Account Balance* ₹ ***** CD Threshold Percentage *…" at bounding box center [301, 105] width 168 height 180
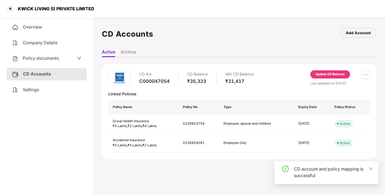
drag, startPoint x: 314, startPoint y: 139, endPoint x: 251, endPoint y: 91, distance: 78.8
click at [251, 91] on div "CD A/c C000047054 CD Balance ₹35,323 Min CD Balance ₹21,417 Update CD Balance L…" at bounding box center [239, 111] width 262 height 82
click at [251, 91] on div "Linked Policies" at bounding box center [239, 93] width 262 height 5
drag, startPoint x: 251, startPoint y: 91, endPoint x: 254, endPoint y: 89, distance: 2.8
click at [254, 89] on div "CD A/c C000047054 CD Balance ₹35,323 Min CD Balance ₹21,417 Update CD Balance L…" at bounding box center [239, 111] width 262 height 82
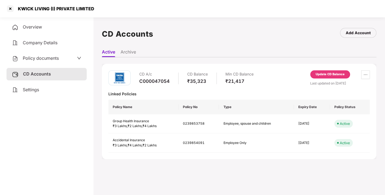
click at [256, 80] on div "CD A/c C000047054 CD Balance ₹35,323 Min CD Balance ₹21,417 Update CD Balance L…" at bounding box center [239, 77] width 262 height 15
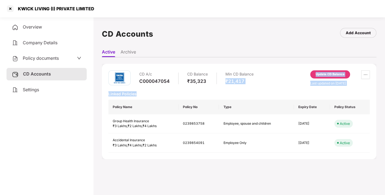
drag, startPoint x: 257, startPoint y: 80, endPoint x: 254, endPoint y: 86, distance: 6.4
click at [254, 86] on div "CD A/c C000047054 CD Balance ₹35,323 Min CD Balance ₹21,417 Update CD Balance L…" at bounding box center [239, 111] width 262 height 82
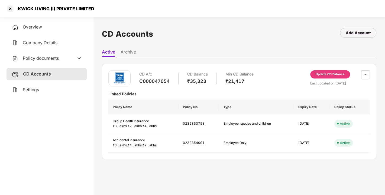
click at [254, 86] on div "CD A/c C000047054 CD Balance ₹35,323 Min CD Balance ₹21,417 Update CD Balance L…" at bounding box center [239, 111] width 262 height 82
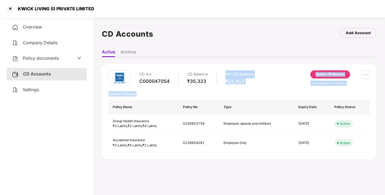
drag, startPoint x: 254, startPoint y: 86, endPoint x: 260, endPoint y: 75, distance: 12.1
click at [260, 75] on div "CD A/c C000047054 CD Balance ₹35,323 Min CD Balance ₹21,417 Update CD Balance L…" at bounding box center [239, 111] width 262 height 82
click at [260, 75] on div "CD A/c C000047054 CD Balance ₹35,323 Min CD Balance ₹21,417 Update CD Balance L…" at bounding box center [239, 77] width 262 height 15
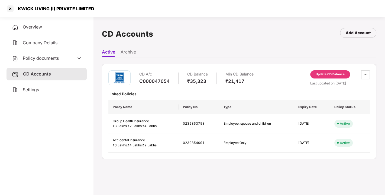
click at [260, 75] on div "CD A/c C000047054 CD Balance ₹35,323 Min CD Balance ₹21,417 Update CD Balance L…" at bounding box center [239, 77] width 262 height 15
click at [268, 72] on div "CD A/c C000047054 CD Balance ₹35,323 Min CD Balance ₹21,417 Update CD Balance L…" at bounding box center [239, 77] width 262 height 15
click at [254, 68] on div "CD A/c C000047054 CD Balance ₹35,323 Min CD Balance ₹21,417 Update CD Balance L…" at bounding box center [239, 111] width 275 height 95
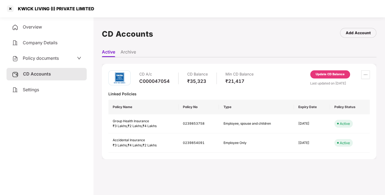
drag, startPoint x: 254, startPoint y: 68, endPoint x: 266, endPoint y: 70, distance: 12.5
click at [266, 70] on div "CD A/c C000047054 CD Balance ₹35,323 Min CD Balance ₹21,417 Update CD Balance L…" at bounding box center [239, 111] width 275 height 95
click at [10, 8] on div at bounding box center [10, 8] width 9 height 9
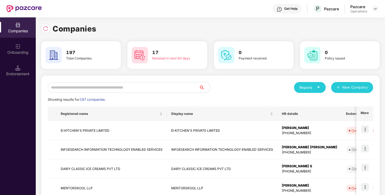
click at [134, 88] on input "text" at bounding box center [123, 87] width 151 height 11
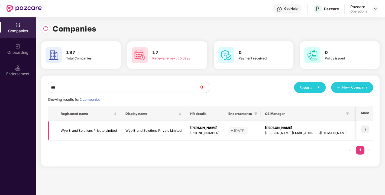
type input "***"
click at [78, 132] on td "Wyp Brand Solutions Private Limited" at bounding box center [88, 130] width 65 height 19
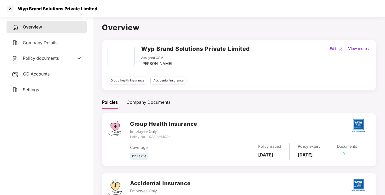
click at [50, 56] on span "Policy documents" at bounding box center [41, 57] width 36 height 5
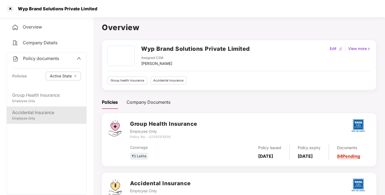
click at [35, 114] on div "Accidental Insurance" at bounding box center [46, 112] width 69 height 7
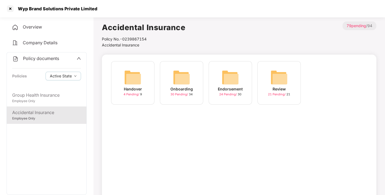
click at [229, 80] on img at bounding box center [230, 77] width 17 height 17
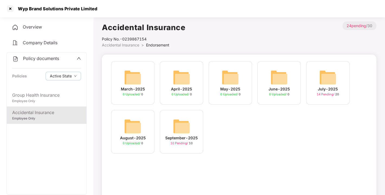
click at [179, 126] on img at bounding box center [181, 125] width 17 height 17
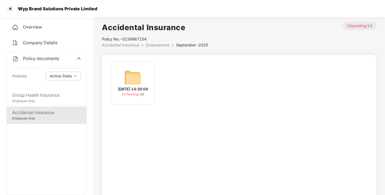
click at [140, 74] on img at bounding box center [132, 77] width 17 height 17
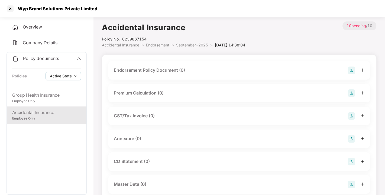
click at [349, 72] on img at bounding box center [352, 70] width 8 height 8
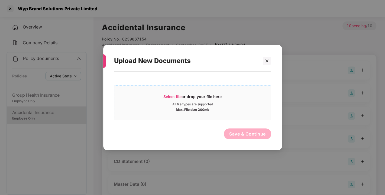
click at [180, 93] on span "Select file or drop your file here All file types are supported Max. File size …" at bounding box center [192, 103] width 157 height 26
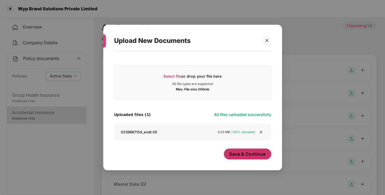
click at [245, 154] on span "Save & Continue" at bounding box center [247, 154] width 37 height 6
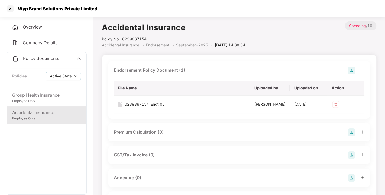
click at [348, 71] on img at bounding box center [352, 70] width 8 height 8
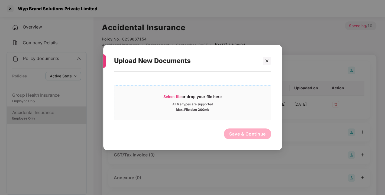
click at [169, 97] on span "Select file" at bounding box center [172, 96] width 18 height 5
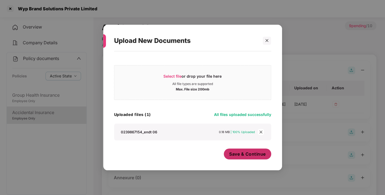
click at [259, 154] on span "Save & Continue" at bounding box center [247, 154] width 37 height 6
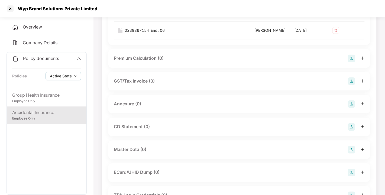
scroll to position [93, 0]
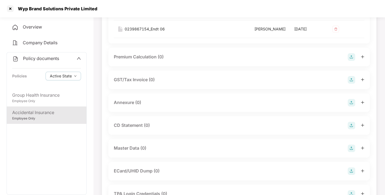
click at [351, 106] on img at bounding box center [352, 103] width 8 height 8
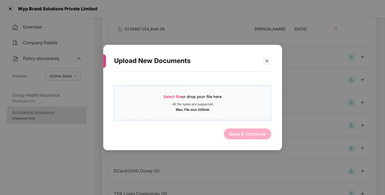
click at [174, 96] on span "Select file" at bounding box center [172, 96] width 18 height 5
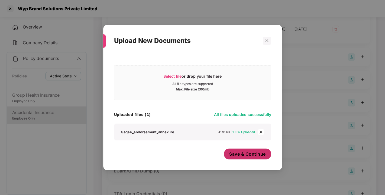
click at [251, 155] on span "Save & Continue" at bounding box center [247, 154] width 37 height 6
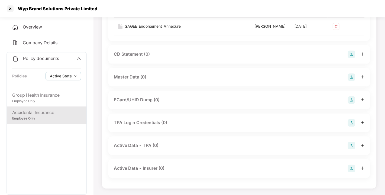
scroll to position [217, 0]
click at [351, 81] on img at bounding box center [352, 77] width 8 height 8
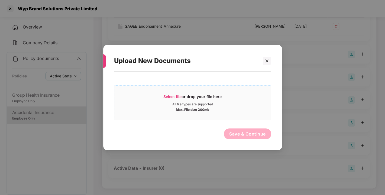
click at [178, 93] on span "Select file or drop your file here All file types are supported Max. File size …" at bounding box center [192, 103] width 157 height 26
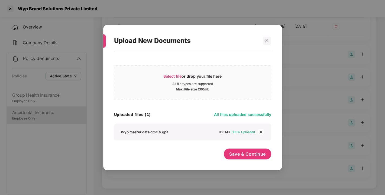
click at [238, 130] on span "| 100% Uploaded" at bounding box center [243, 132] width 24 height 4
click at [244, 157] on button "Save & Continue" at bounding box center [247, 153] width 47 height 11
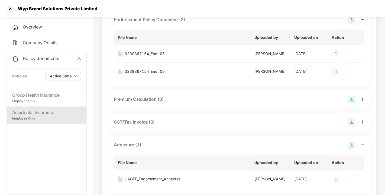
scroll to position [0, 0]
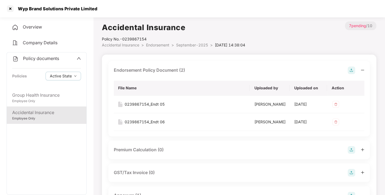
click at [161, 47] on span "Endorsement" at bounding box center [157, 45] width 23 height 5
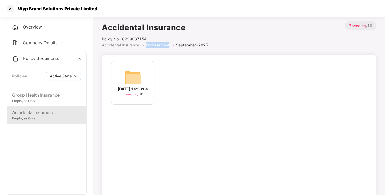
click at [161, 47] on span "Endorsement" at bounding box center [157, 45] width 23 height 5
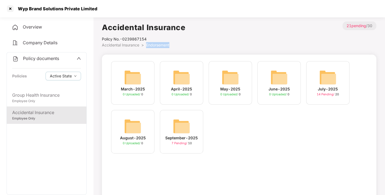
click at [156, 43] on span "Endorsement" at bounding box center [157, 45] width 23 height 5
click at [191, 40] on div "Accidental Insurance Policy No.- 0239867154 Accidental Insurance > Endorsement …" at bounding box center [239, 34] width 275 height 27
click at [151, 43] on span "Endorsement" at bounding box center [157, 45] width 23 height 5
click at [40, 62] on div "Policy documents Policies Active State" at bounding box center [47, 70] width 80 height 37
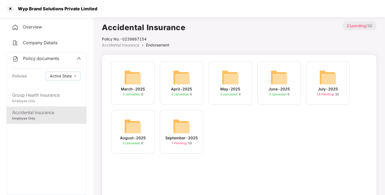
click at [44, 59] on span "Policy documents" at bounding box center [41, 58] width 36 height 5
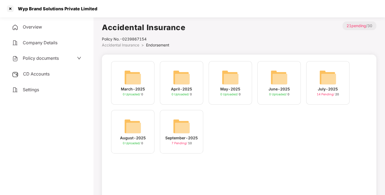
click at [37, 73] on span "CD Accounts" at bounding box center [36, 73] width 27 height 5
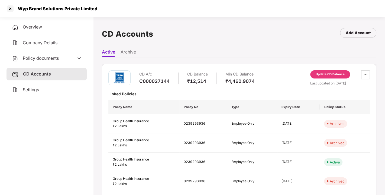
click at [328, 72] on div "Update CD Balance" at bounding box center [330, 74] width 29 height 5
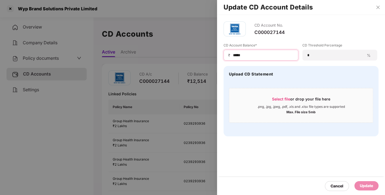
drag, startPoint x: 251, startPoint y: 55, endPoint x: 204, endPoint y: 63, distance: 48.0
click at [204, 63] on div "Update CD Account Details CD Account No. C000027144 CD Account Balance* ₹ *****…" at bounding box center [192, 97] width 385 height 195
type input "*****"
click at [366, 182] on div "Update" at bounding box center [366, 185] width 24 height 9
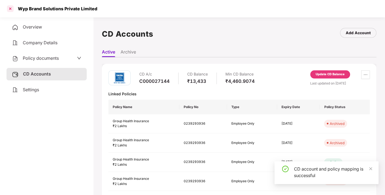
click at [12, 8] on div at bounding box center [10, 8] width 9 height 9
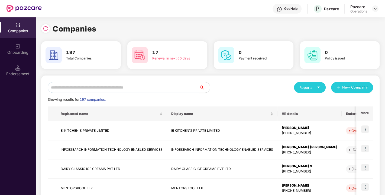
click at [133, 87] on input "text" at bounding box center [123, 87] width 151 height 11
paste input "**********"
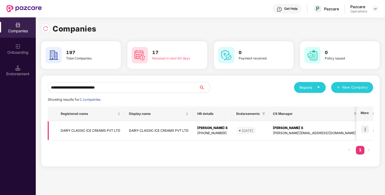
type input "**********"
click at [366, 128] on img at bounding box center [365, 129] width 8 height 8
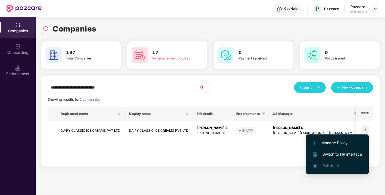
click at [338, 154] on span "Switch to HR interface" at bounding box center [337, 154] width 49 height 6
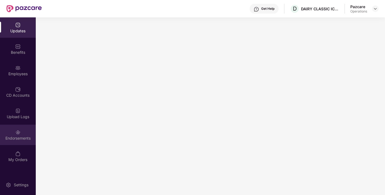
click at [13, 137] on div "Endorsements" at bounding box center [18, 137] width 36 height 5
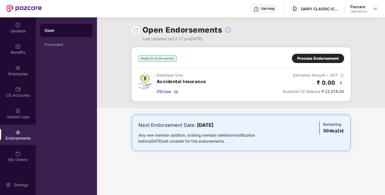
click at [13, 137] on div "Endorsements" at bounding box center [18, 137] width 36 height 5
click at [138, 28] on img at bounding box center [135, 30] width 5 height 5
click at [176, 89] on img at bounding box center [176, 91] width 4 height 4
